Goal: Information Seeking & Learning: Find specific fact

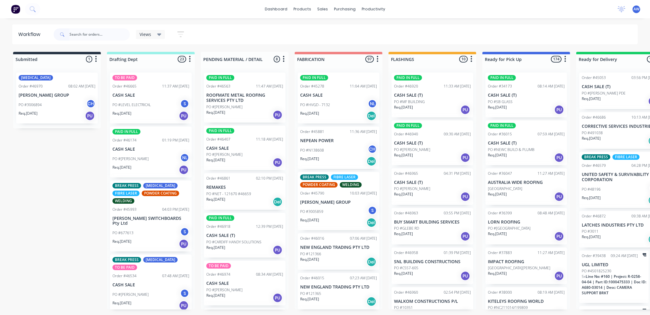
click at [86, 35] on input "text" at bounding box center [99, 34] width 60 height 12
type input "46925"
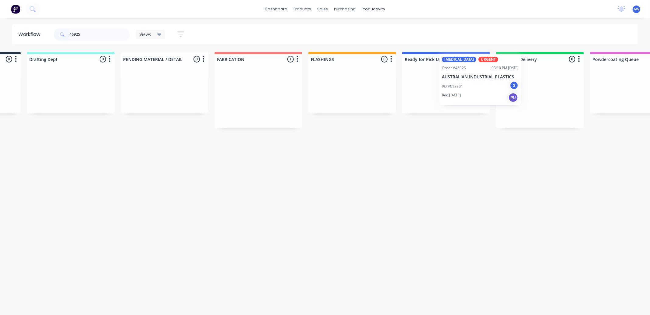
scroll to position [0, 101]
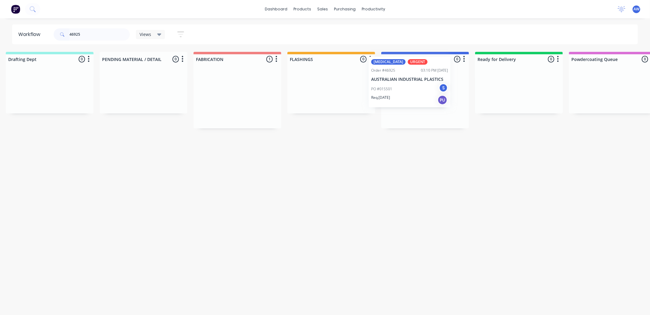
drag, startPoint x: 337, startPoint y: 106, endPoint x: 432, endPoint y: 98, distance: 95.0
click at [432, 98] on div "Submitted 0 Sort By Created date Required date Order number Customer name Most …" at bounding box center [402, 90] width 1016 height 76
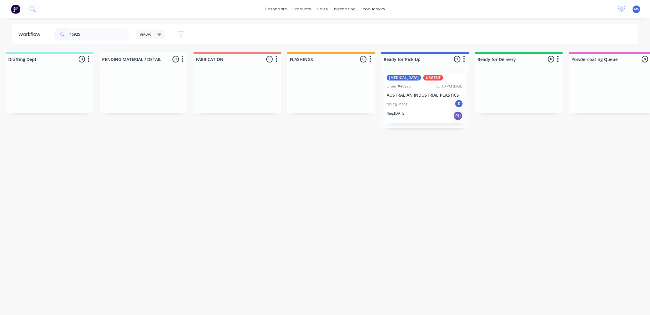
click at [417, 95] on p "AUSTRALIAN INDUSTRIAL PLASTICS" at bounding box center [424, 95] width 77 height 5
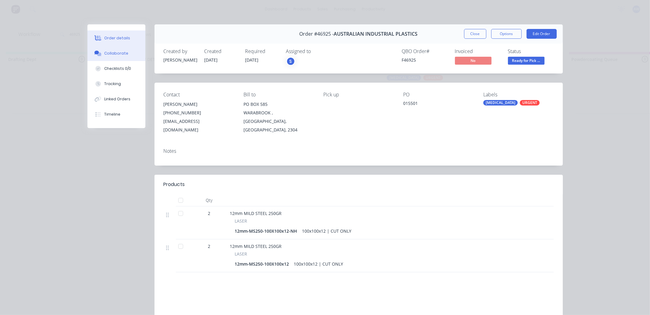
click at [110, 56] on button "Collaborate" at bounding box center [116, 53] width 58 height 15
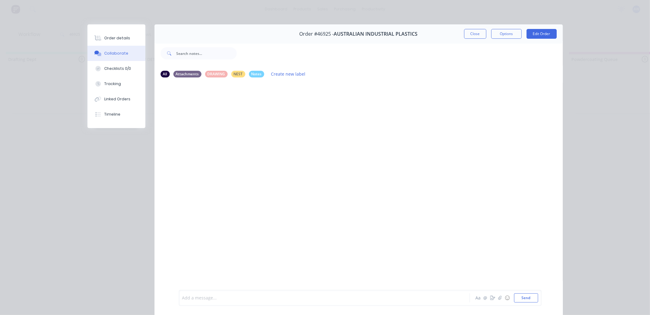
click at [202, 297] on div at bounding box center [315, 297] width 266 height 6
click at [127, 37] on button "Order details" at bounding box center [116, 37] width 58 height 15
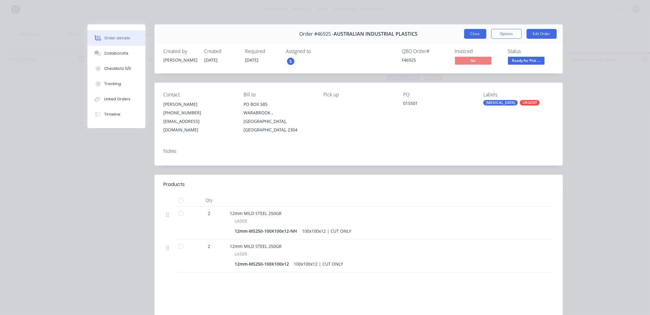
click at [478, 34] on button "Close" at bounding box center [475, 34] width 22 height 10
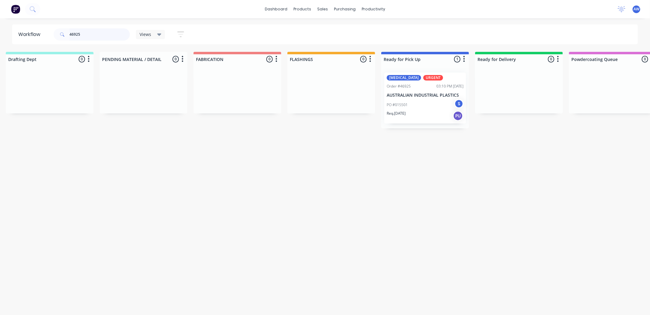
drag, startPoint x: 79, startPoint y: 35, endPoint x: 56, endPoint y: 31, distance: 23.9
click at [55, 30] on div "46925" at bounding box center [92, 34] width 76 height 12
click at [87, 34] on input "46925" at bounding box center [99, 34] width 60 height 12
drag, startPoint x: 91, startPoint y: 35, endPoint x: 0, endPoint y: 40, distance: 90.9
click at [0, 40] on div "Workflow 46925 Views Save new view None (Default) edit Nilesh edit Production e…" at bounding box center [325, 34] width 650 height 20
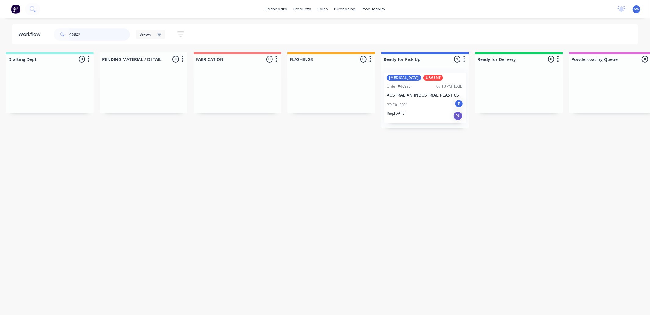
type input "46827"
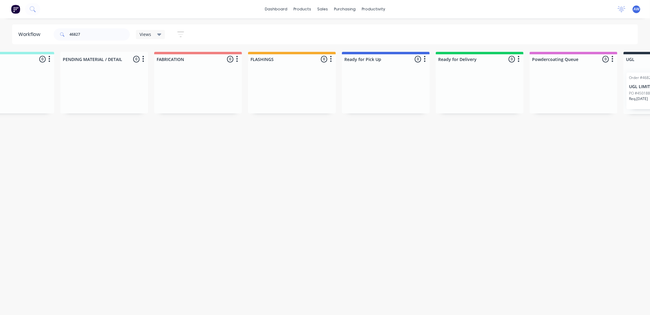
scroll to position [0, 366]
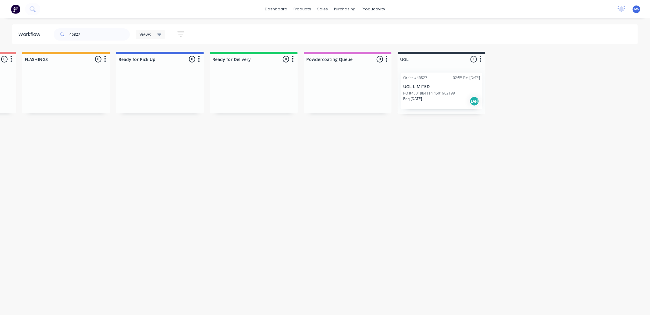
drag, startPoint x: 372, startPoint y: 201, endPoint x: 519, endPoint y: 186, distance: 148.4
click at [432, 80] on div "Order #46827 02:55 PM [DATE] UGL LIMITED PO #4501884114 4501902199 Req. [DATE] …" at bounding box center [441, 90] width 82 height 37
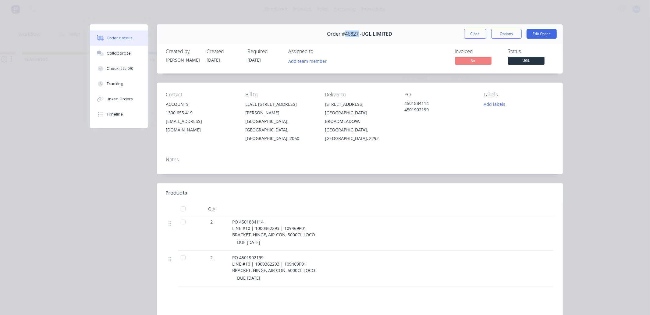
drag, startPoint x: 357, startPoint y: 33, endPoint x: 342, endPoint y: 33, distance: 14.6
click at [342, 33] on span "Order #46827 -" at bounding box center [344, 34] width 34 height 6
copy span "46827"
drag, startPoint x: 314, startPoint y: 225, endPoint x: 230, endPoint y: 211, distance: 85.8
click at [232, 218] on div "PO 4501884114 LINE #10 | 1000362293 | 109469P01 BRACKET, HINGE, AIR CON, 5000CL…" at bounding box center [382, 227] width 300 height 19
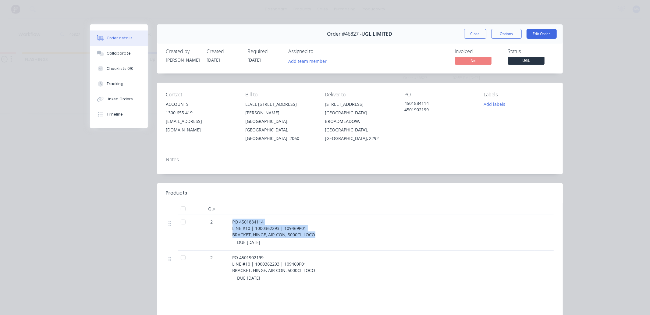
click at [242, 219] on span "PO 4501884114 LINE #10 | 1000362293 | 109469P01 BRACKET, HINGE, AIR CON, 5000CL…" at bounding box center [273, 228] width 83 height 19
drag, startPoint x: 230, startPoint y: 213, endPoint x: 333, endPoint y: 226, distance: 103.7
click at [333, 226] on div "PO 4501884114 LINE #10 | 1000362293 | 109469P01 BRACKET, HINGE, AIR CON, 5000CL…" at bounding box center [382, 227] width 300 height 19
copy span "PO 4501884114 LINE #10 | 1000362293 | 109469P01 BRACKET, HINGE, AIR CON, 5000CL…"
drag, startPoint x: 253, startPoint y: 270, endPoint x: 298, endPoint y: 270, distance: 44.8
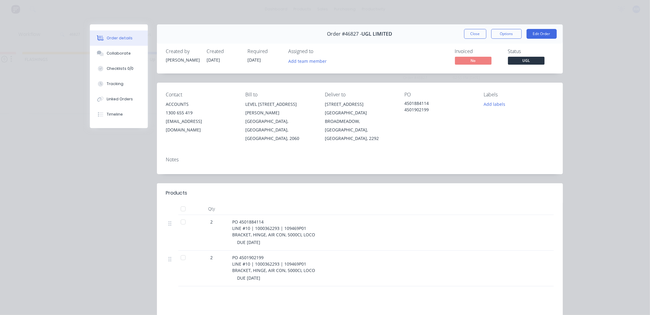
click at [255, 275] on span "DUE [DATE]" at bounding box center [248, 278] width 23 height 6
drag, startPoint x: 312, startPoint y: 261, endPoint x: 219, endPoint y: 248, distance: 94.4
click at [219, 250] on div "2 PO 4501902199 LINE #10 | 1000362293 | 109469P01 BRACKET, HINGE, AIR CON, 5000…" at bounding box center [359, 268] width 387 height 36
copy div "PO 4501902199 LINE #10 | 1000362293 | 109469P01 BRACKET, HINGE, AIR CON, 5000CL…"
